Goal: Task Accomplishment & Management: Use online tool/utility

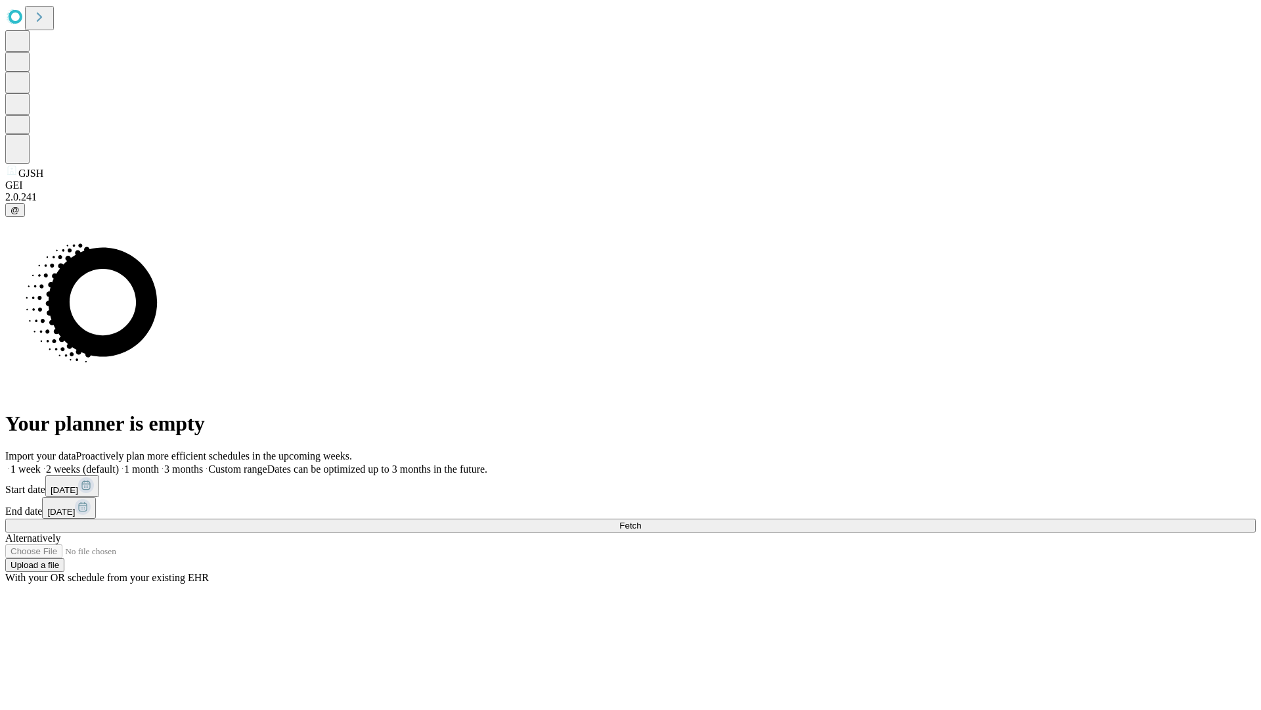
click at [641, 520] on span "Fetch" at bounding box center [631, 525] width 22 height 10
